Goal: Transaction & Acquisition: Purchase product/service

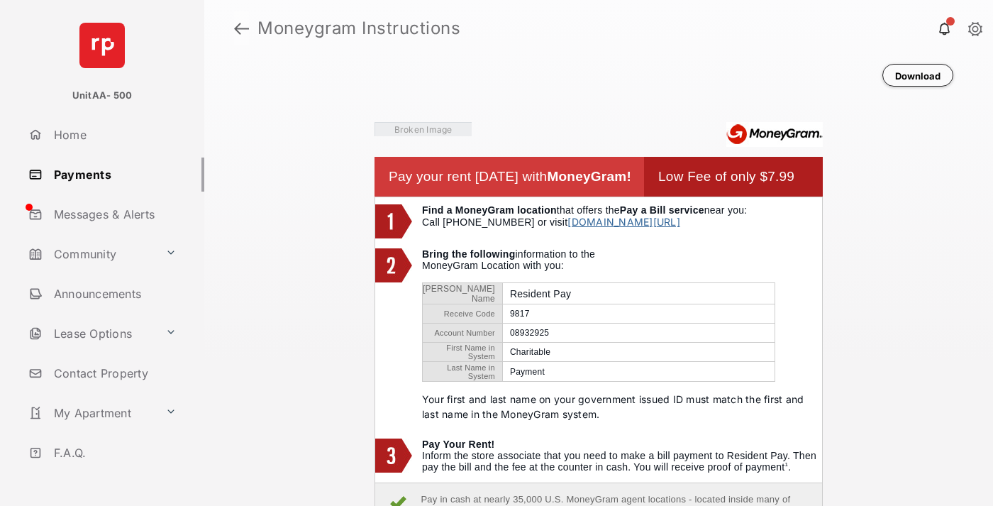
click at [241, 28] on link at bounding box center [241, 28] width 15 height 34
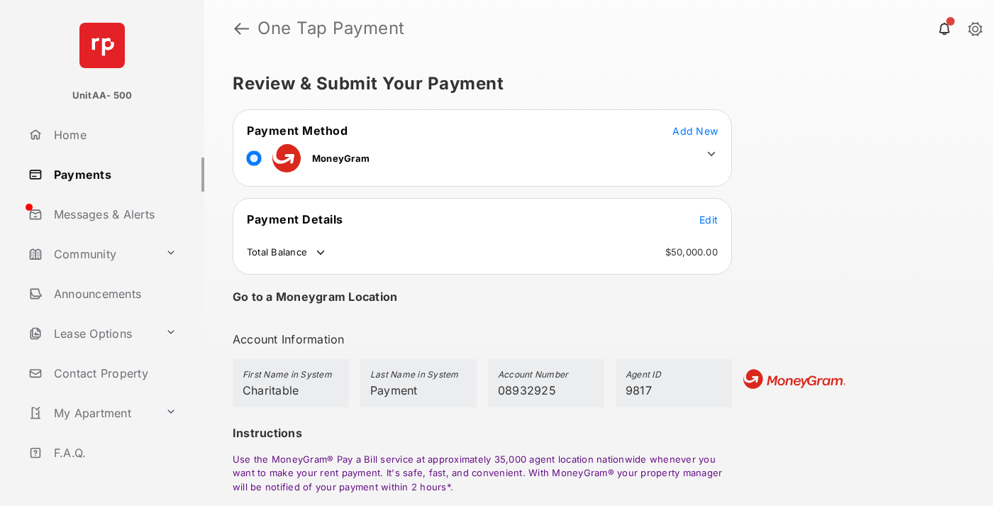
click at [709, 219] on span "Edit" at bounding box center [709, 220] width 18 height 12
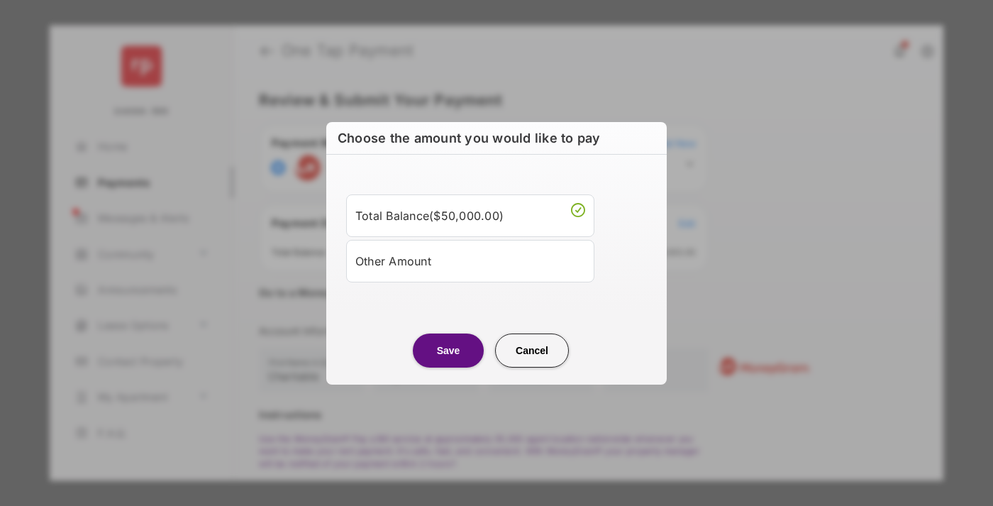
click at [470, 260] on div "Other Amount" at bounding box center [470, 261] width 230 height 24
type input "****"
click at [448, 367] on button "Save" at bounding box center [448, 350] width 71 height 34
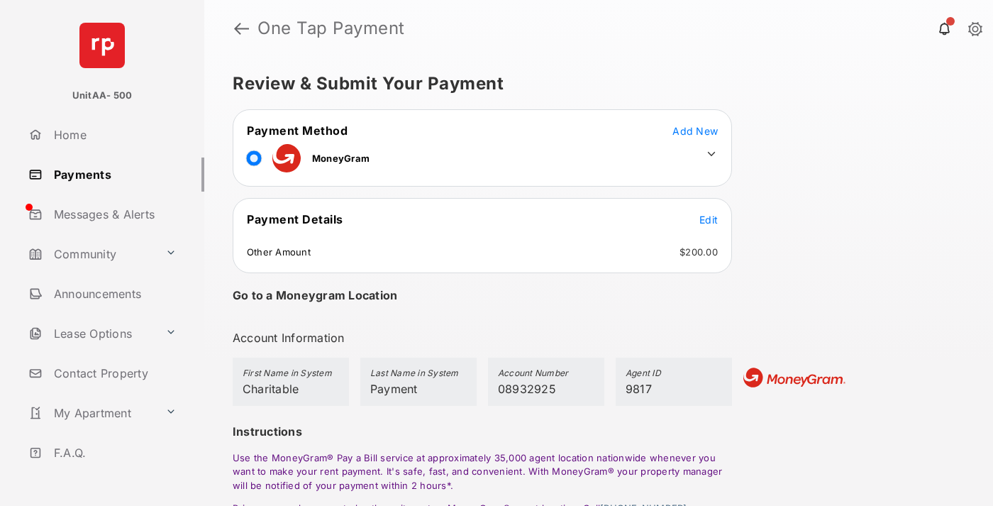
click at [712, 154] on icon at bounding box center [711, 154] width 13 height 13
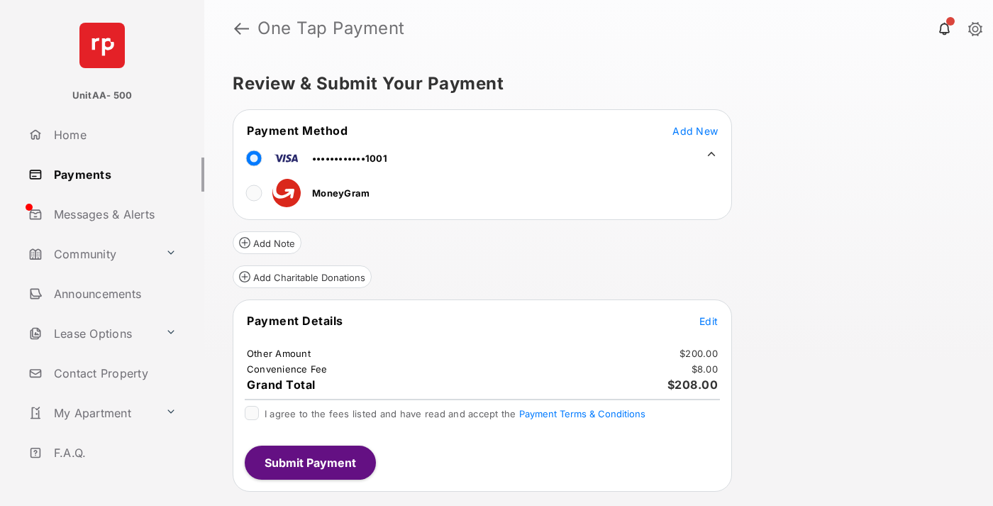
click at [302, 277] on button "Add Charitable Donations" at bounding box center [302, 276] width 139 height 23
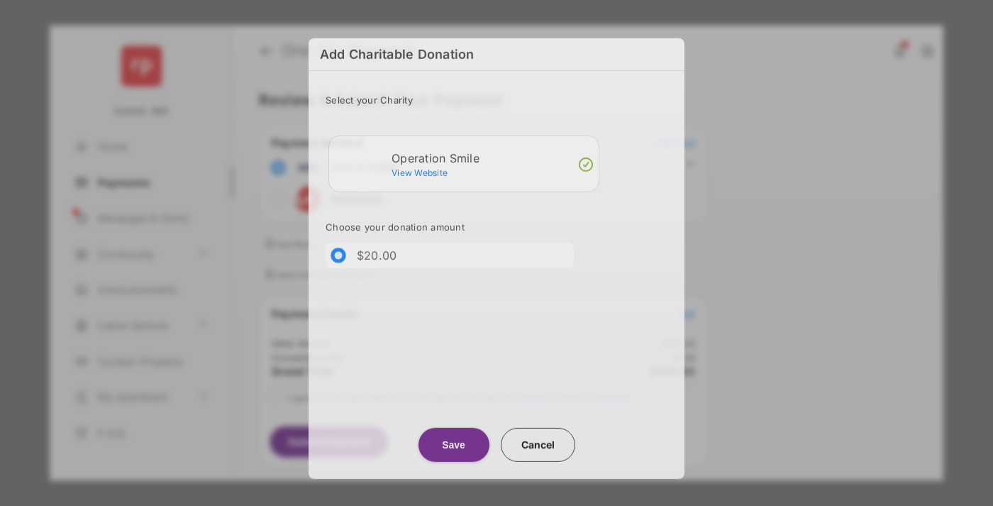
click at [453, 443] on button "Save" at bounding box center [454, 445] width 71 height 34
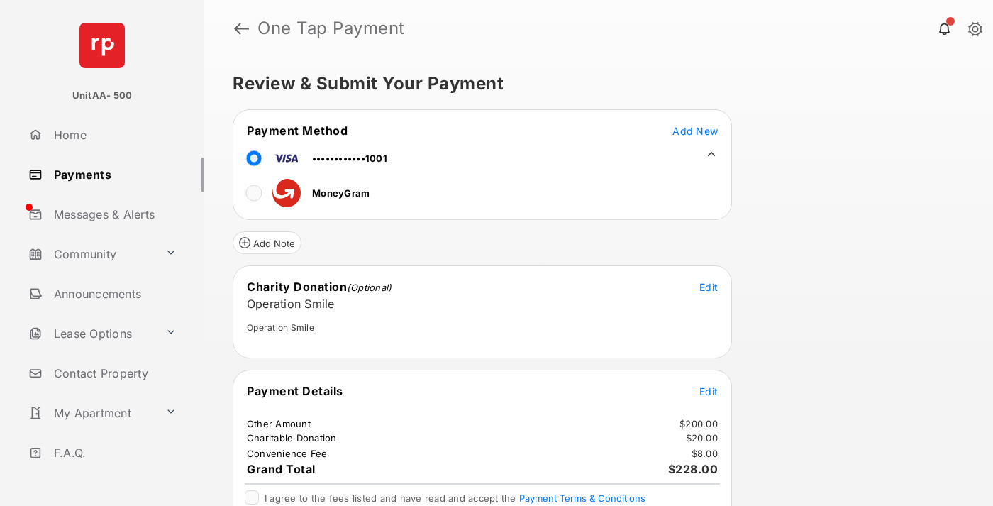
click at [709, 391] on span "Edit" at bounding box center [709, 391] width 18 height 12
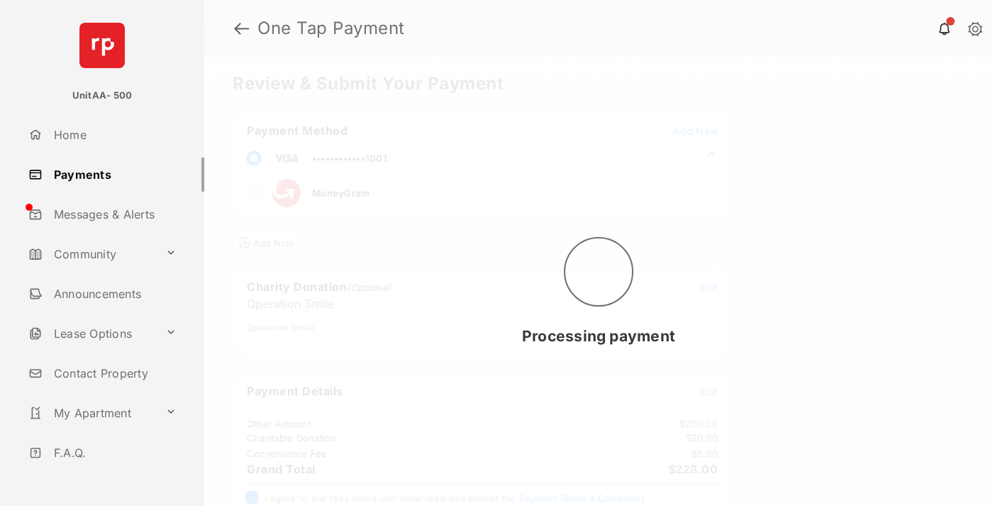
scroll to position [57, 0]
